Goal: Complete application form

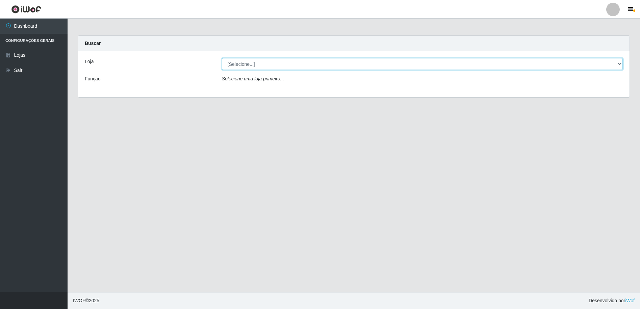
click at [263, 64] on select "[Selecione...] Extrabom - Loja 16 [GEOGRAPHIC_DATA]" at bounding box center [422, 64] width 401 height 12
select select "450"
click at [222, 58] on select "[Selecione...] Extrabom - Loja 16 [GEOGRAPHIC_DATA]" at bounding box center [422, 64] width 401 height 12
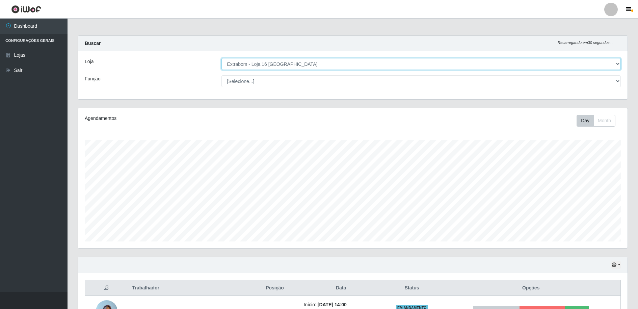
scroll to position [140, 550]
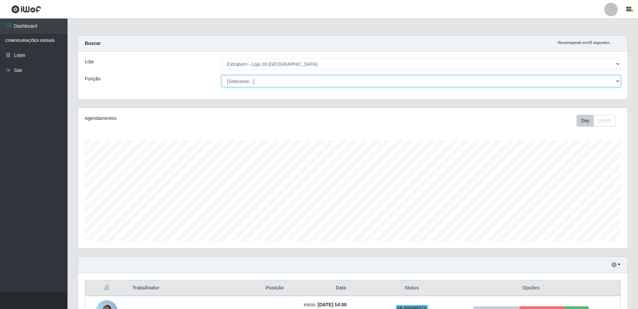
click at [260, 81] on select "[Selecione...] Repositor Repositor + Repositor ++" at bounding box center [422, 81] width 400 height 12
click at [222, 75] on select "[Selecione...] Repositor Repositor + Repositor ++" at bounding box center [422, 81] width 400 height 12
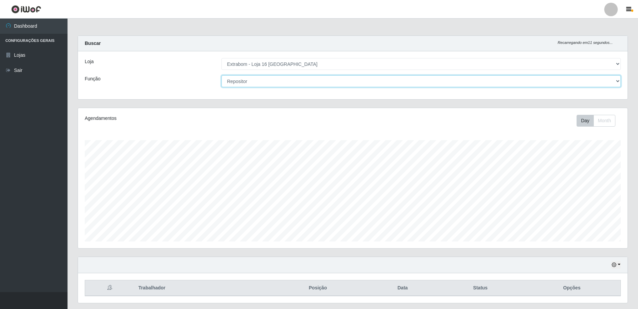
scroll to position [19, 0]
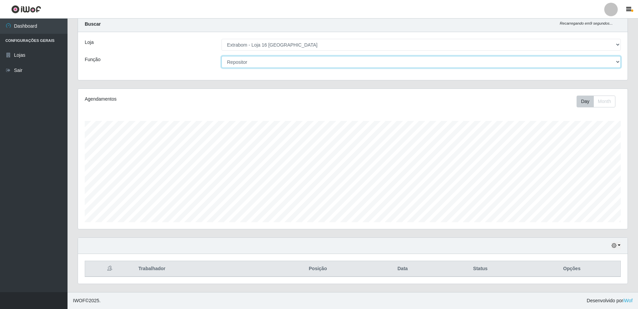
click at [280, 66] on select "[Selecione...] Repositor Repositor + Repositor ++" at bounding box center [422, 62] width 400 height 12
click at [251, 62] on select "[Selecione...] Repositor Repositor + Repositor ++" at bounding box center [422, 62] width 400 height 12
select select "82"
click at [222, 56] on select "[Selecione...] Repositor Repositor + Repositor ++" at bounding box center [422, 62] width 400 height 12
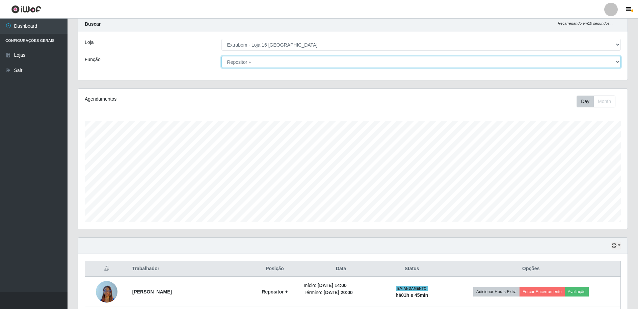
scroll to position [139, 0]
